Goal: Check status: Check status

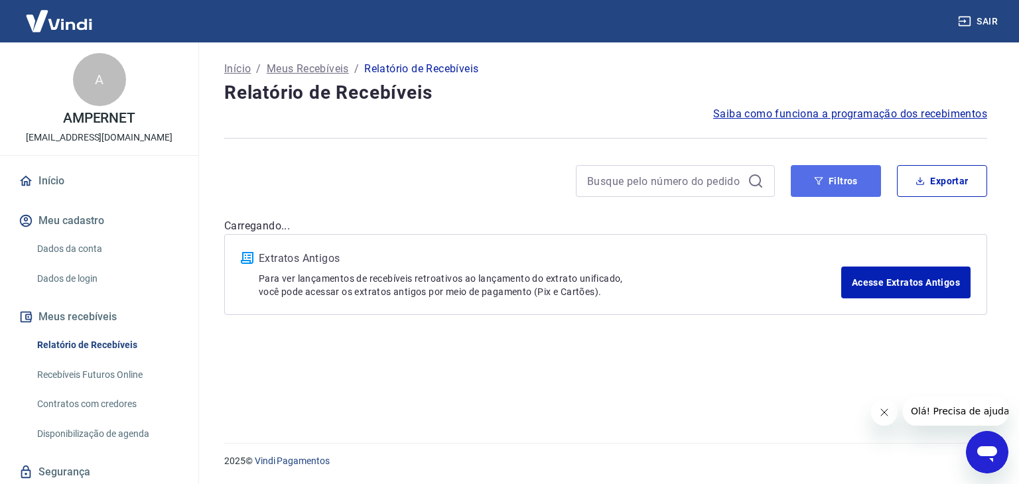
click at [836, 182] on button "Filtros" at bounding box center [836, 181] width 90 height 32
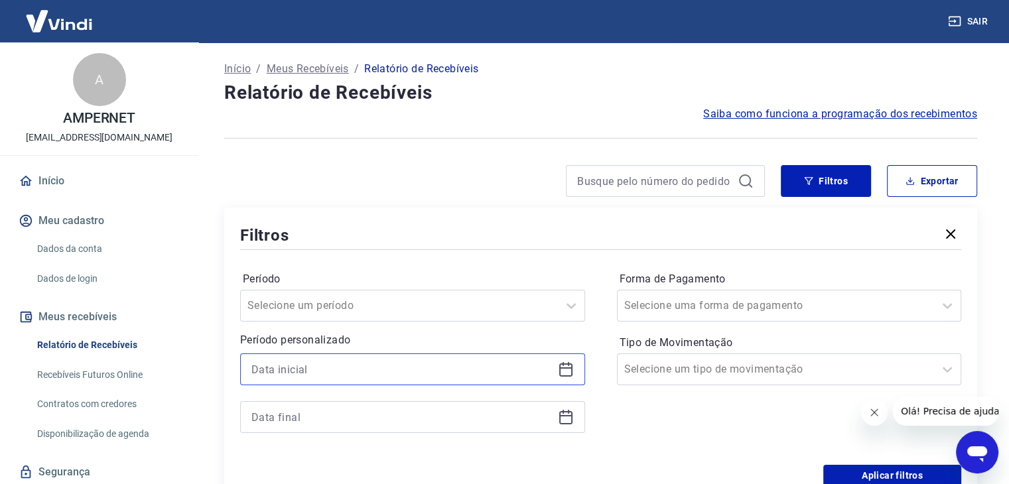
click at [312, 366] on input at bounding box center [401, 370] width 301 height 20
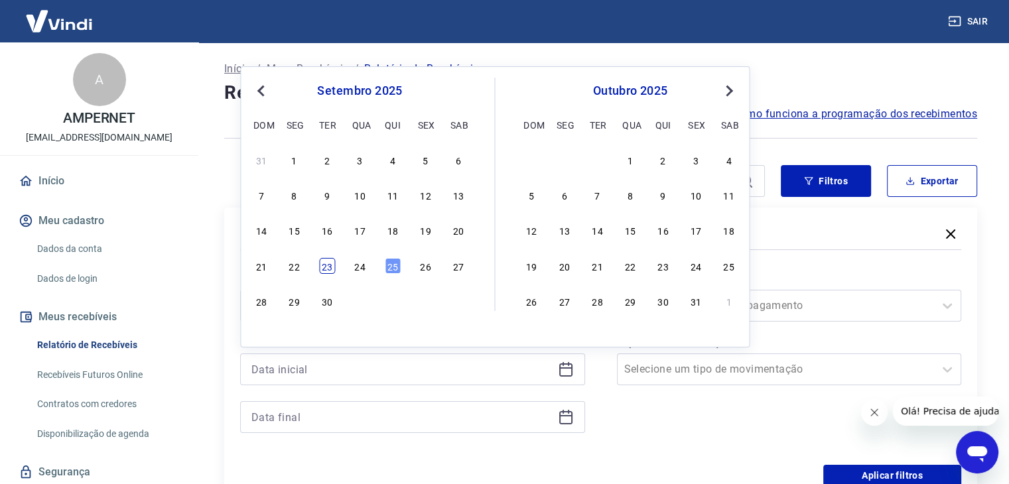
click at [332, 264] on div "23" at bounding box center [327, 266] width 16 height 16
type input "[DATE]"
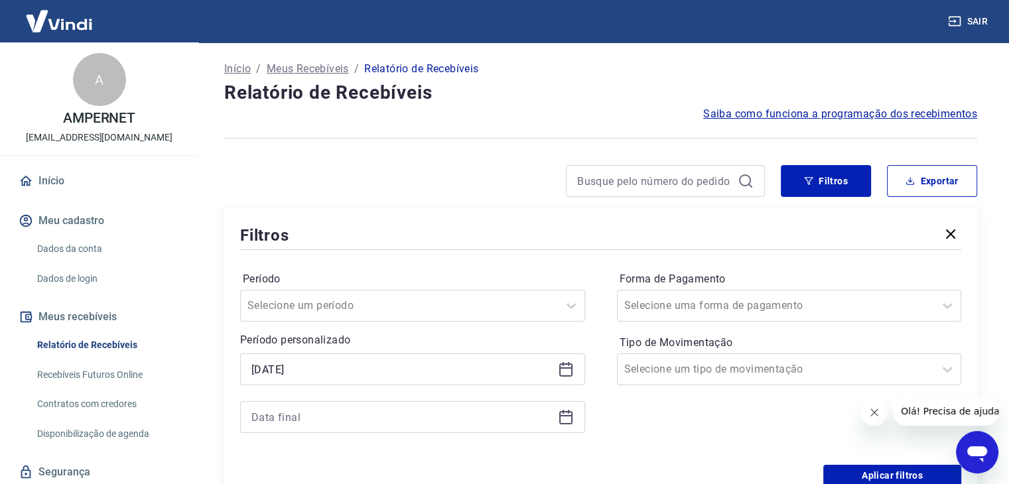
click at [294, 428] on div at bounding box center [412, 417] width 345 height 32
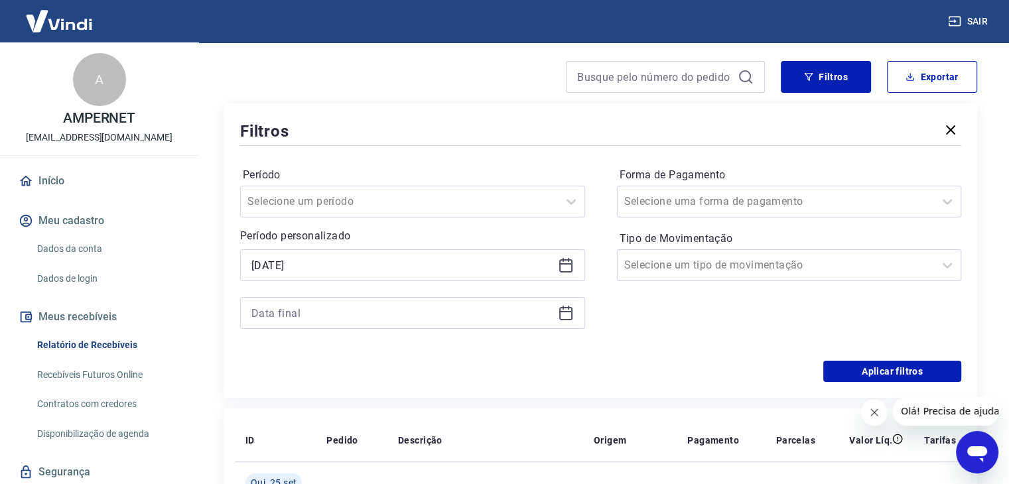
scroll to position [133, 0]
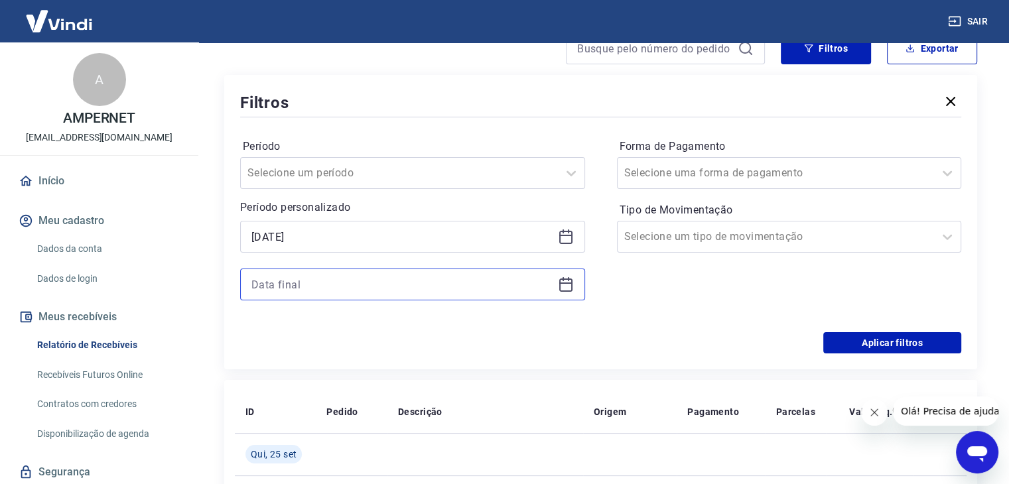
click at [310, 286] on input at bounding box center [401, 285] width 301 height 20
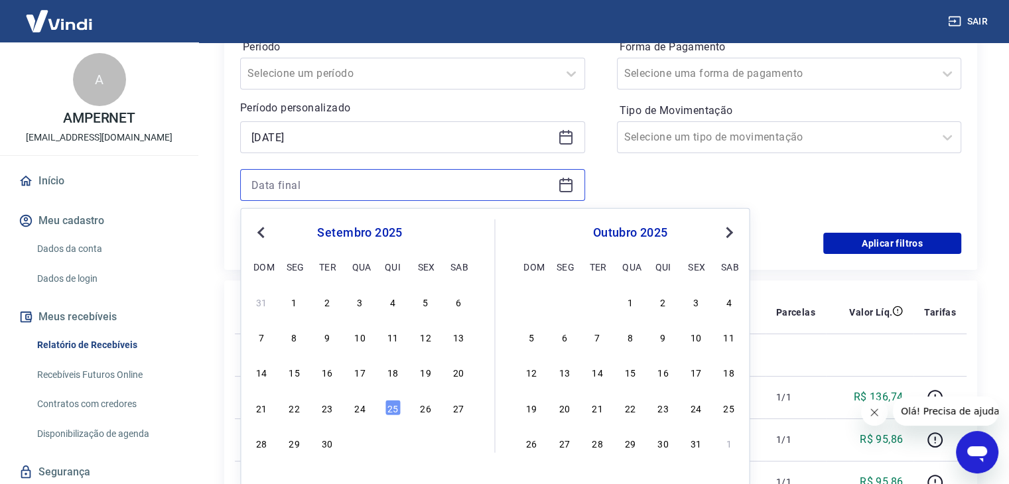
scroll to position [265, 0]
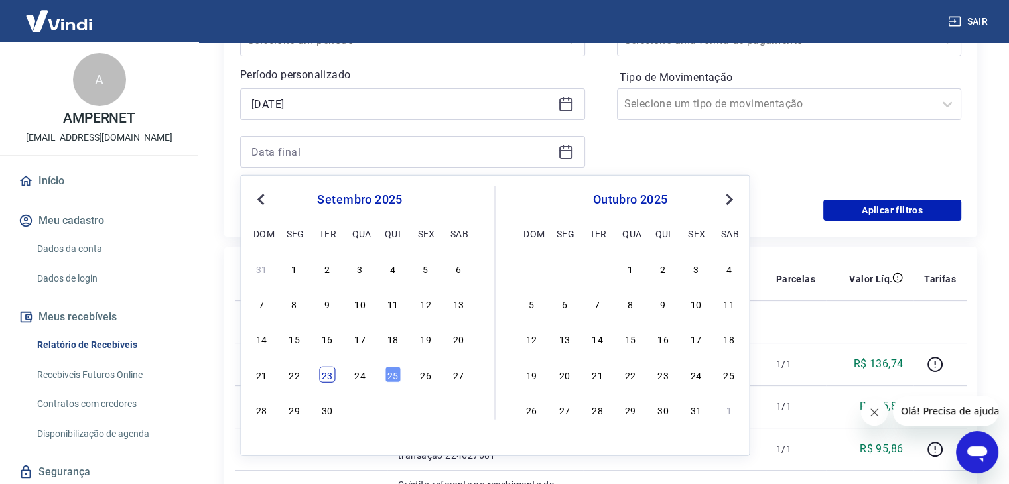
click at [326, 375] on div "23" at bounding box center [327, 374] width 16 height 16
type input "[DATE]"
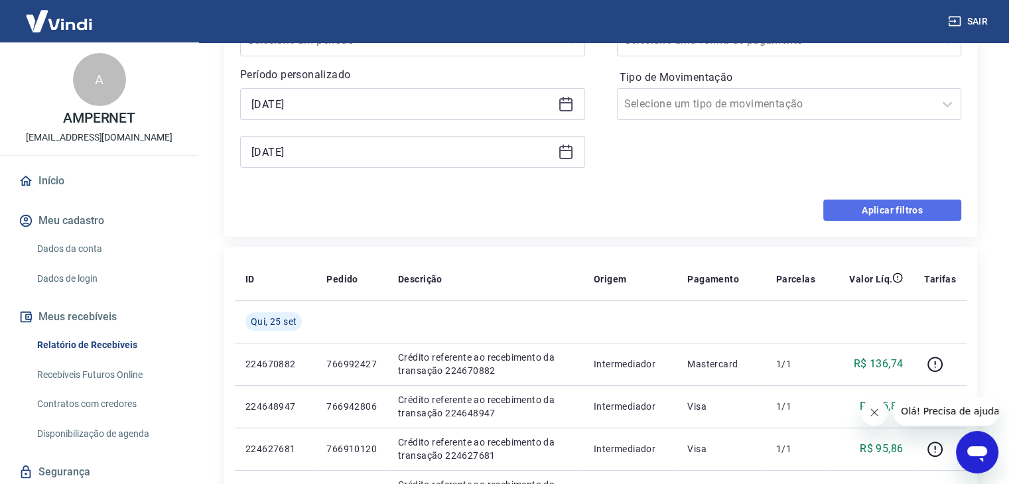
click at [888, 212] on button "Aplicar filtros" at bounding box center [892, 210] width 138 height 21
